Goal: Communication & Community: Answer question/provide support

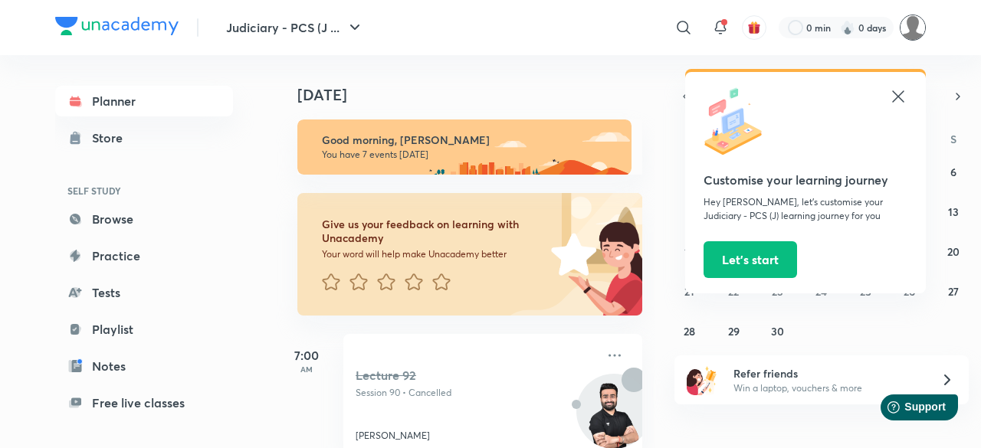
click at [921, 36] on picture at bounding box center [913, 28] width 26 height 26
click at [918, 19] on img at bounding box center [913, 28] width 26 height 26
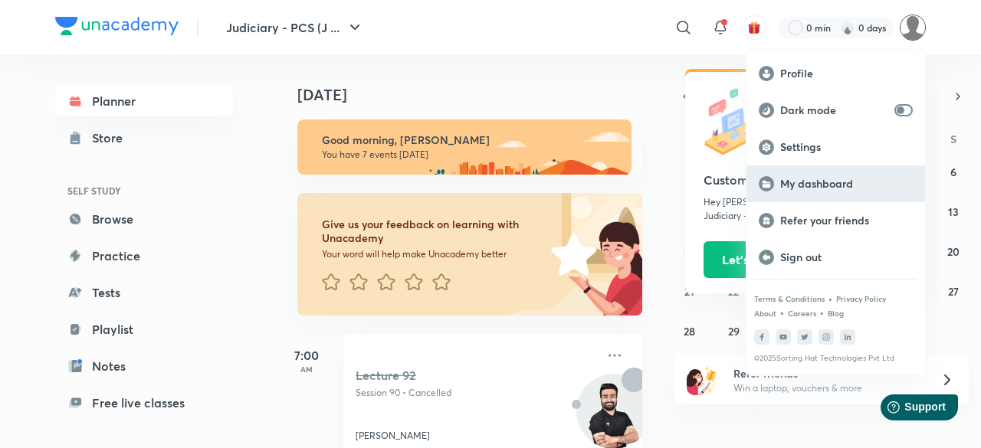
click at [806, 179] on p "My dashboard" at bounding box center [846, 184] width 133 height 14
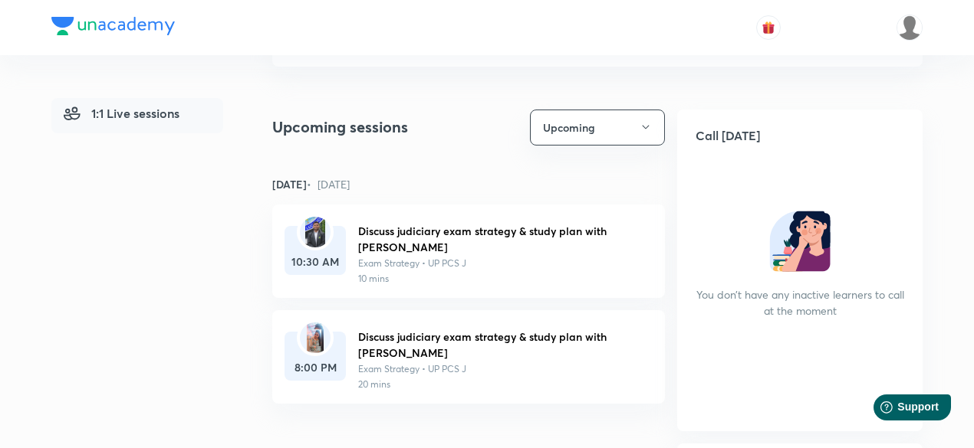
scroll to position [184, 0]
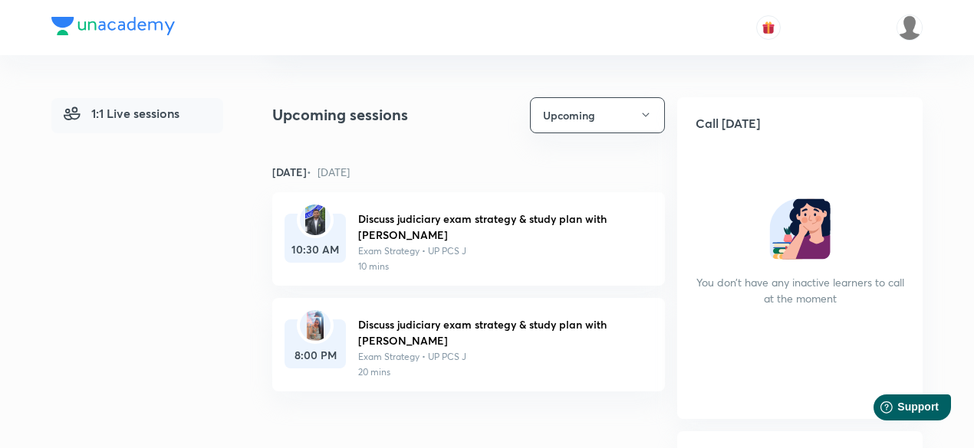
click at [315, 222] on img at bounding box center [314, 220] width 19 height 31
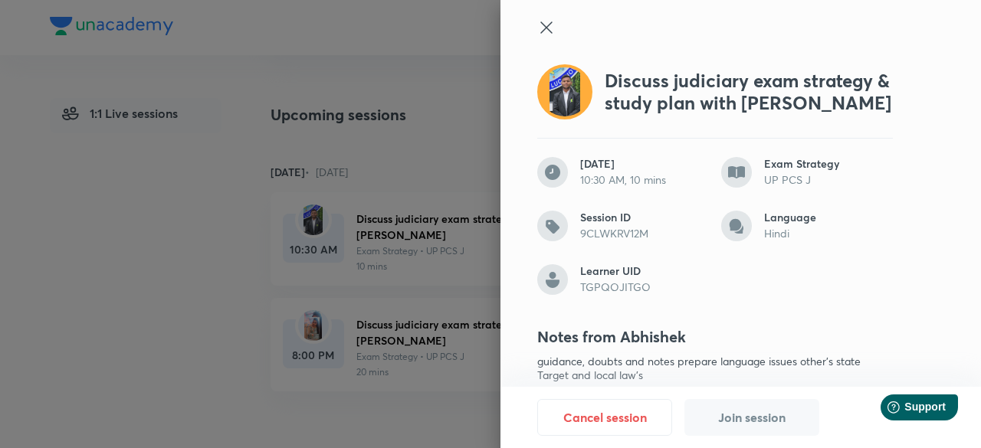
click at [330, 192] on div at bounding box center [490, 224] width 981 height 448
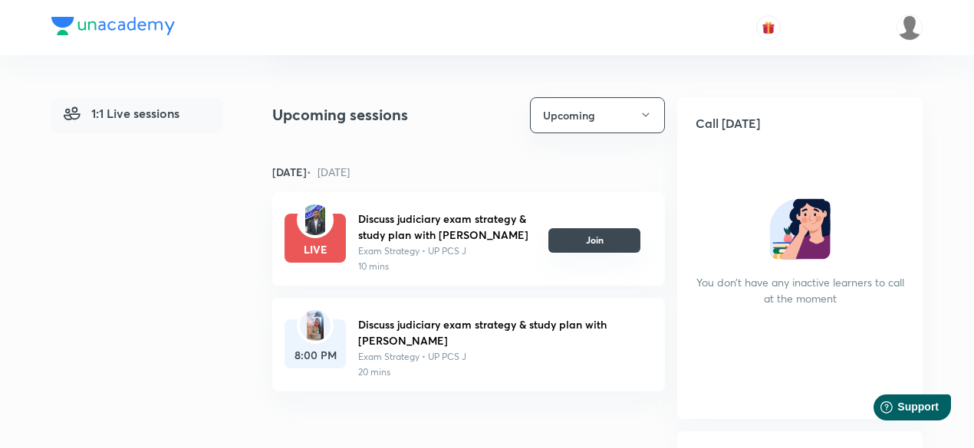
click at [586, 245] on button "Join" at bounding box center [594, 240] width 92 height 25
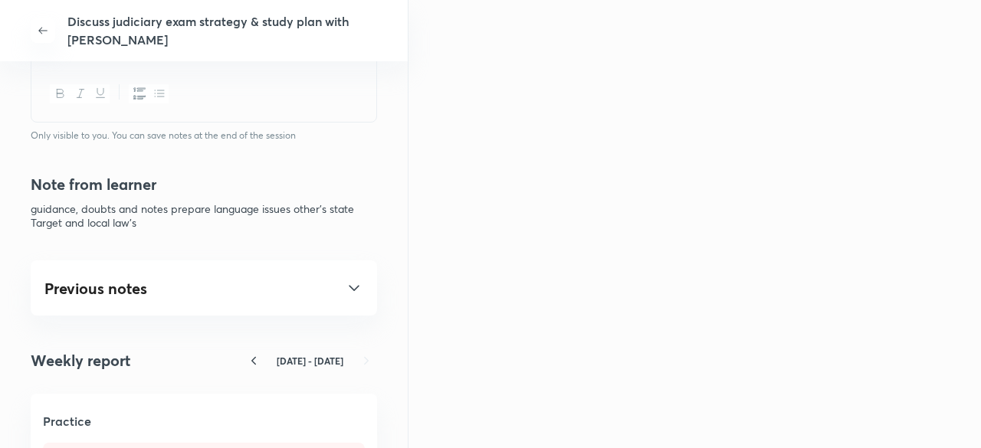
scroll to position [751, 0]
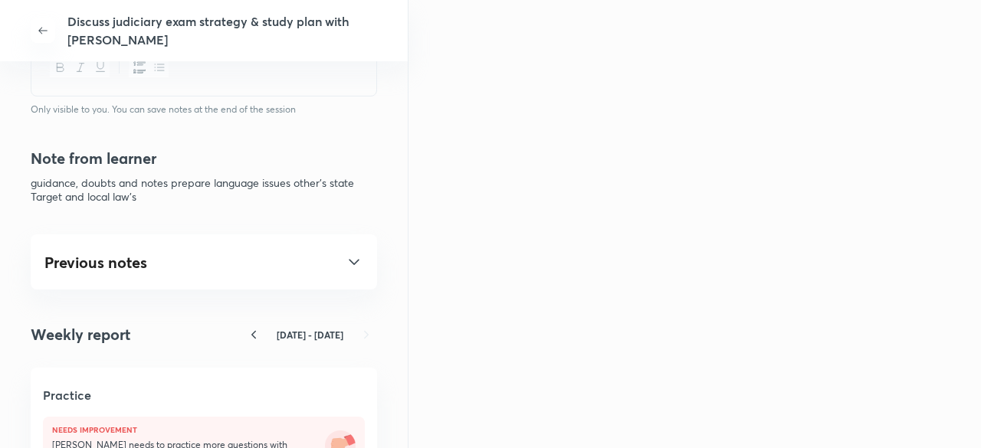
click at [354, 266] on div "Previous notes Discuss judiciary exam strategy & study plan 2 Sep, 9:50 PM Note…" at bounding box center [204, 262] width 347 height 55
click at [347, 265] on icon at bounding box center [354, 262] width 18 height 18
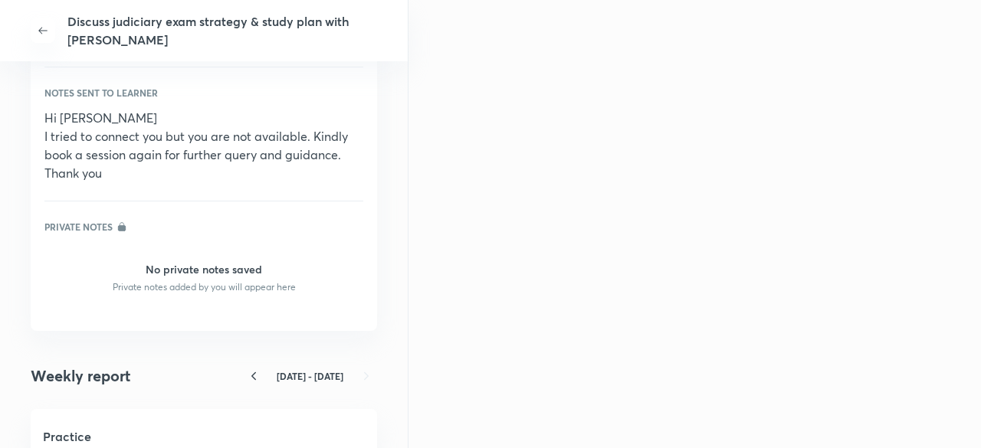
scroll to position [1127, 0]
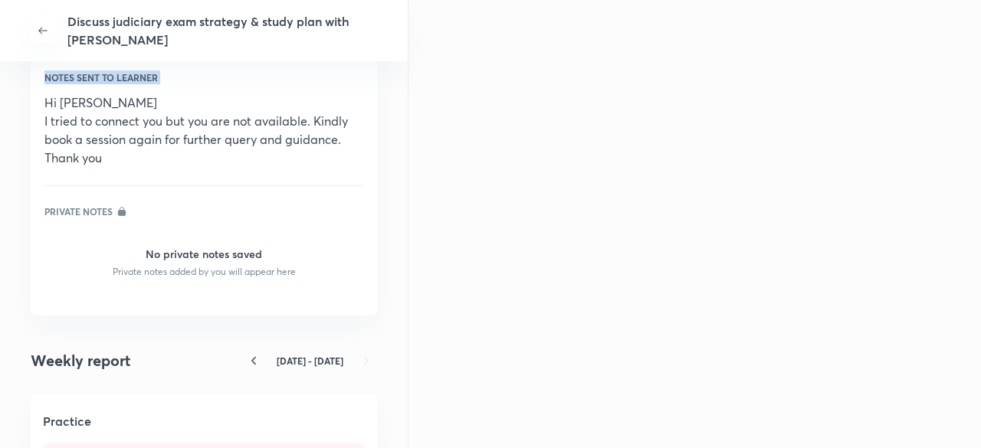
drag, startPoint x: 109, startPoint y: 186, endPoint x: 40, endPoint y: 125, distance: 92.3
click at [40, 125] on div "Previous notes Discuss judiciary exam strategy & study plan 2 Sep, 9:50 PM Note…" at bounding box center [204, 87] width 347 height 457
copy p "Notes sent to learner"
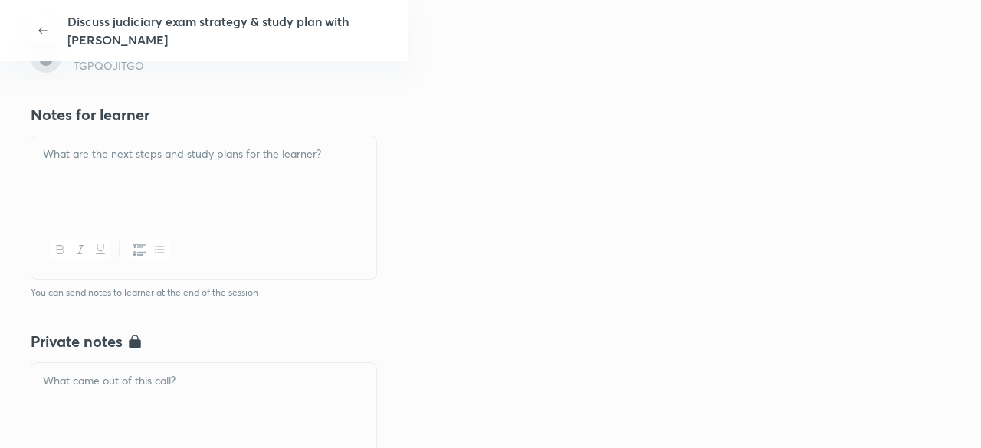
scroll to position [346, 0]
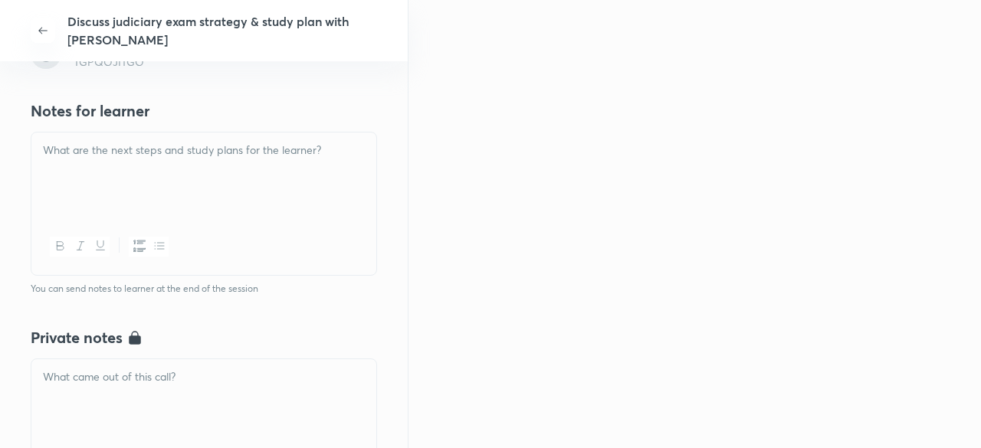
click at [279, 187] on div at bounding box center [203, 176] width 345 height 86
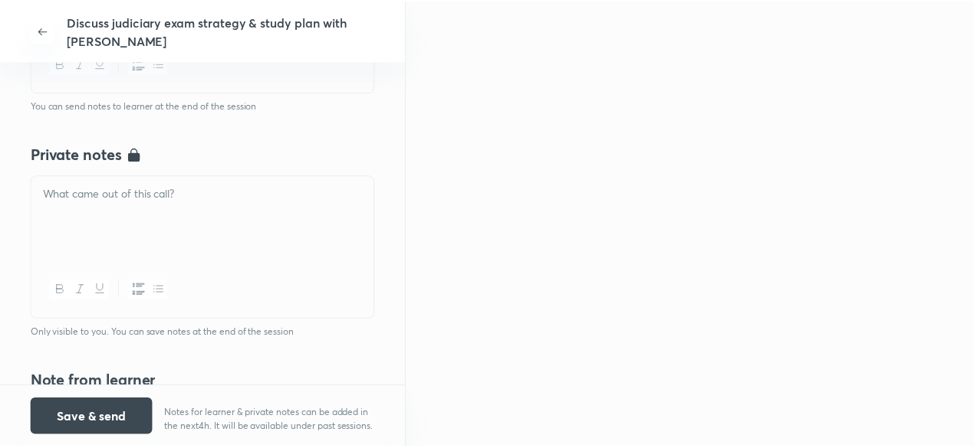
scroll to position [401, 0]
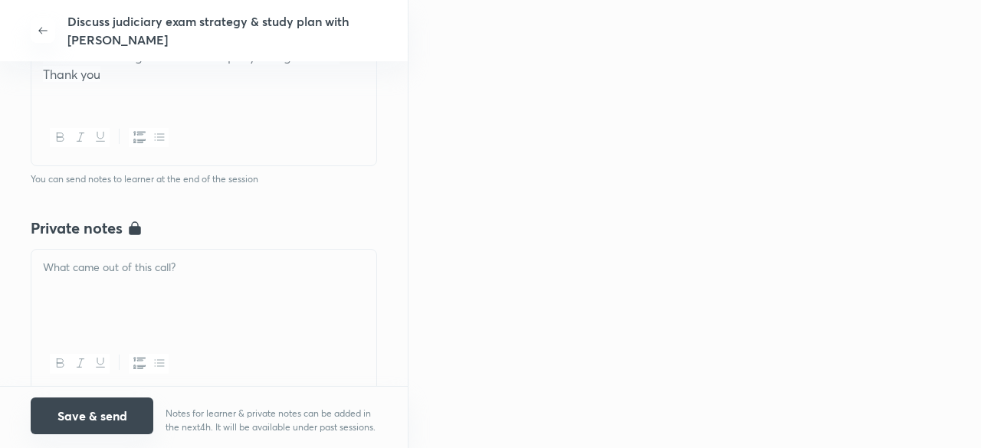
click at [94, 399] on button "Save & send" at bounding box center [92, 416] width 123 height 37
